Goal: Task Accomplishment & Management: Complete application form

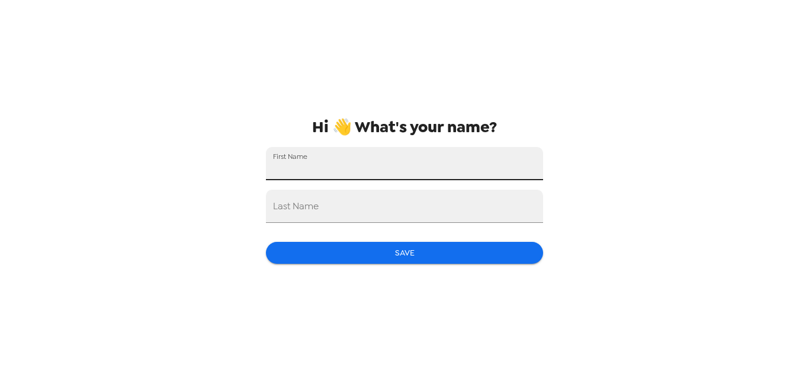
click at [421, 160] on input "First Name" at bounding box center [404, 163] width 277 height 33
type input "hang"
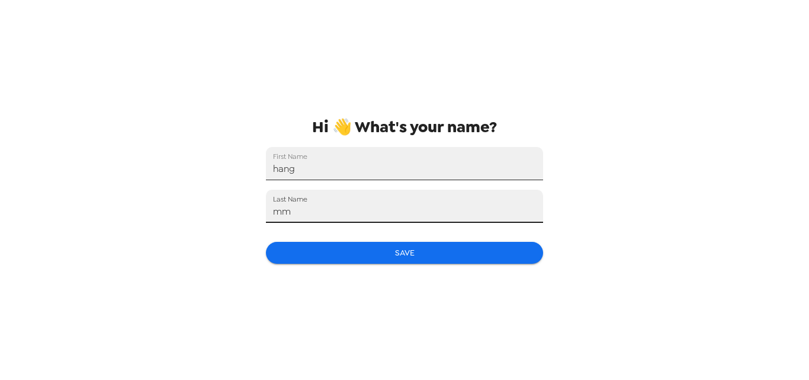
type input "m"
type input "nguyen"
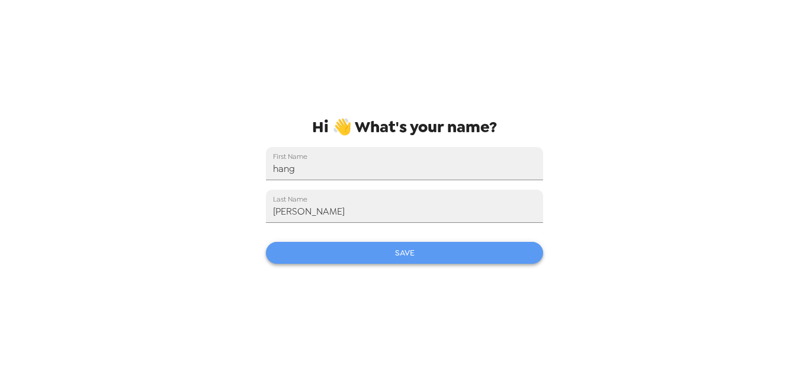
click at [486, 259] on button "Save" at bounding box center [404, 253] width 277 height 22
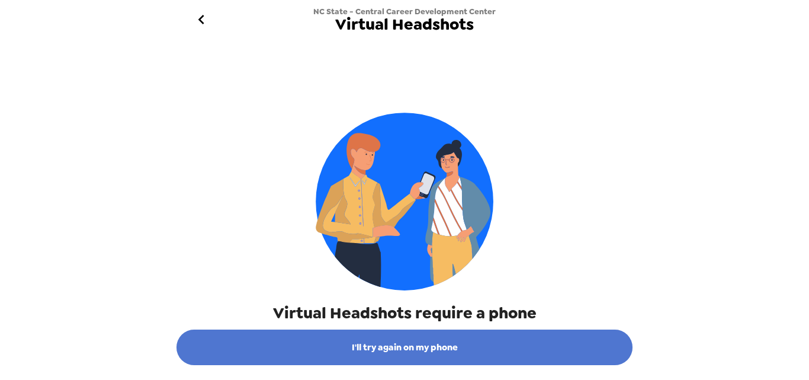
click at [467, 345] on button "I'll try again on my phone" at bounding box center [405, 347] width 456 height 36
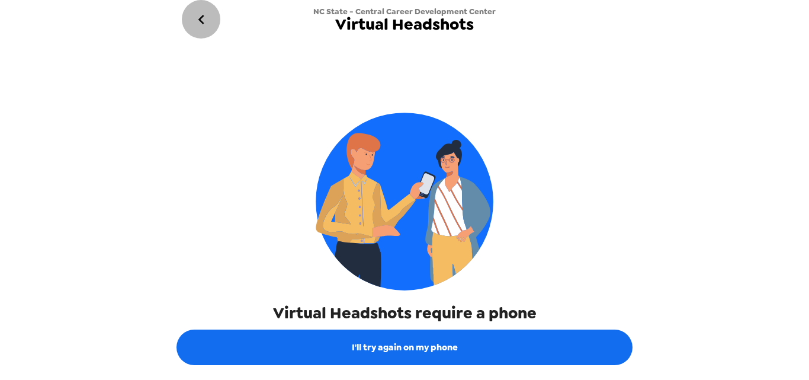
click at [205, 19] on icon "go back" at bounding box center [201, 19] width 19 height 19
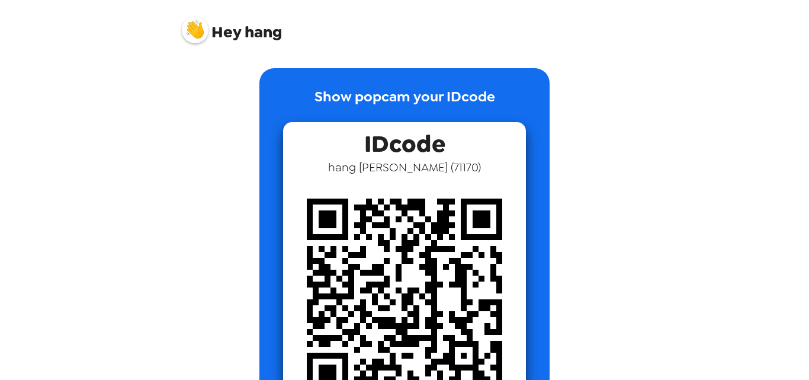
click at [205, 19] on span "Hey hang" at bounding box center [232, 26] width 100 height 30
